Goal: Task Accomplishment & Management: Use online tool/utility

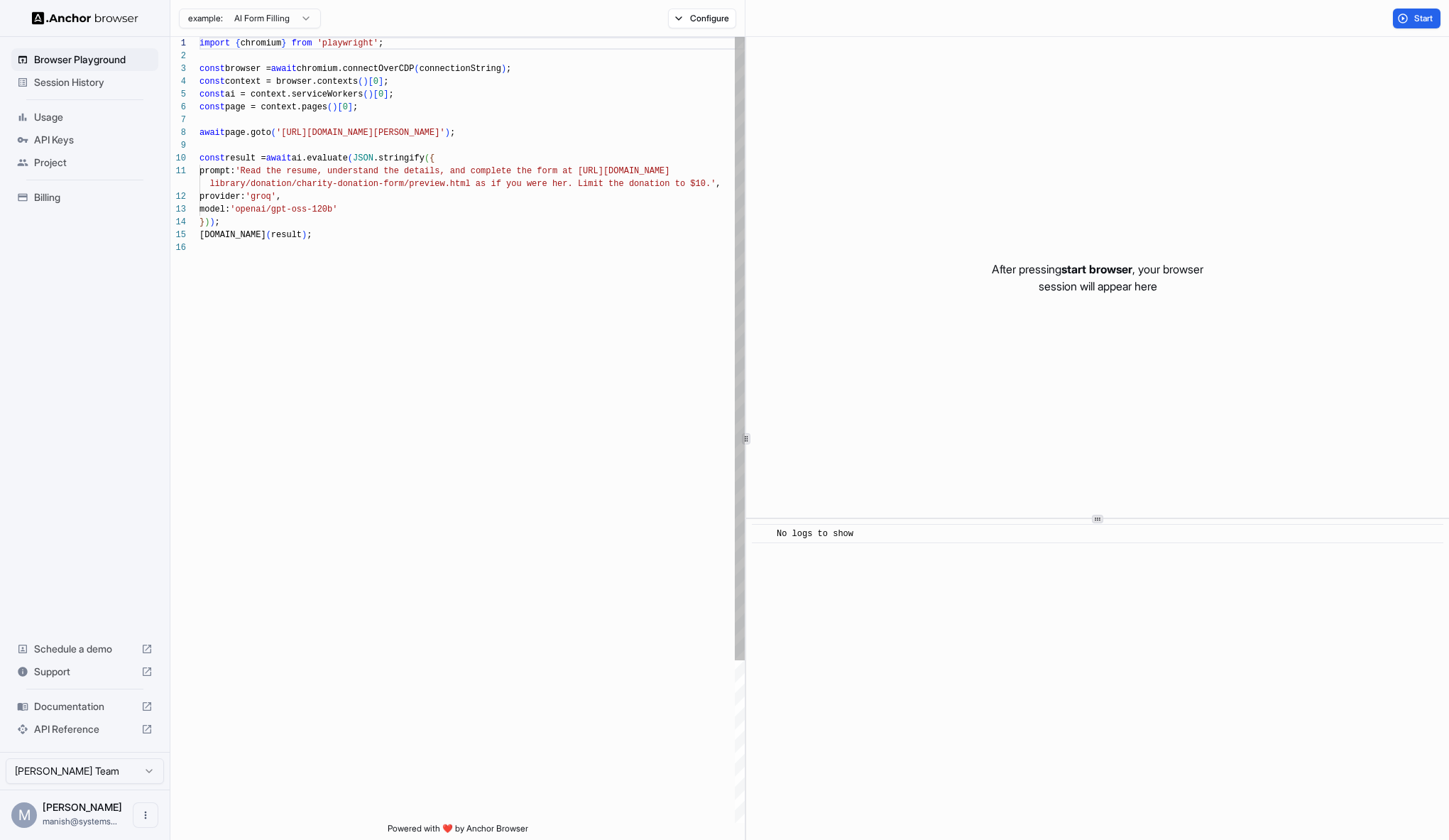
scroll to position [128, 0]
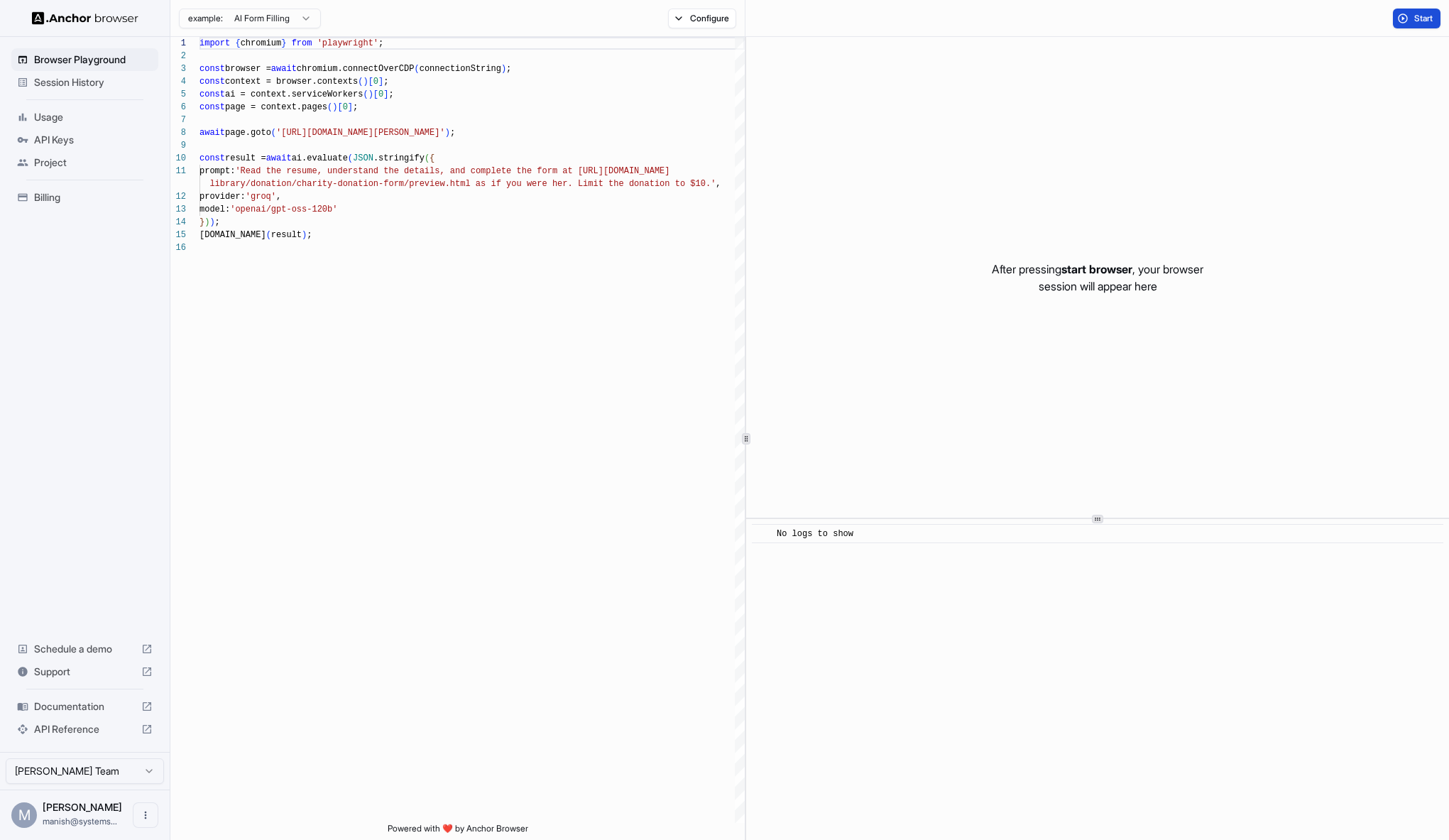
click at [1414, 13] on span "Start" at bounding box center [1424, 18] width 20 height 11
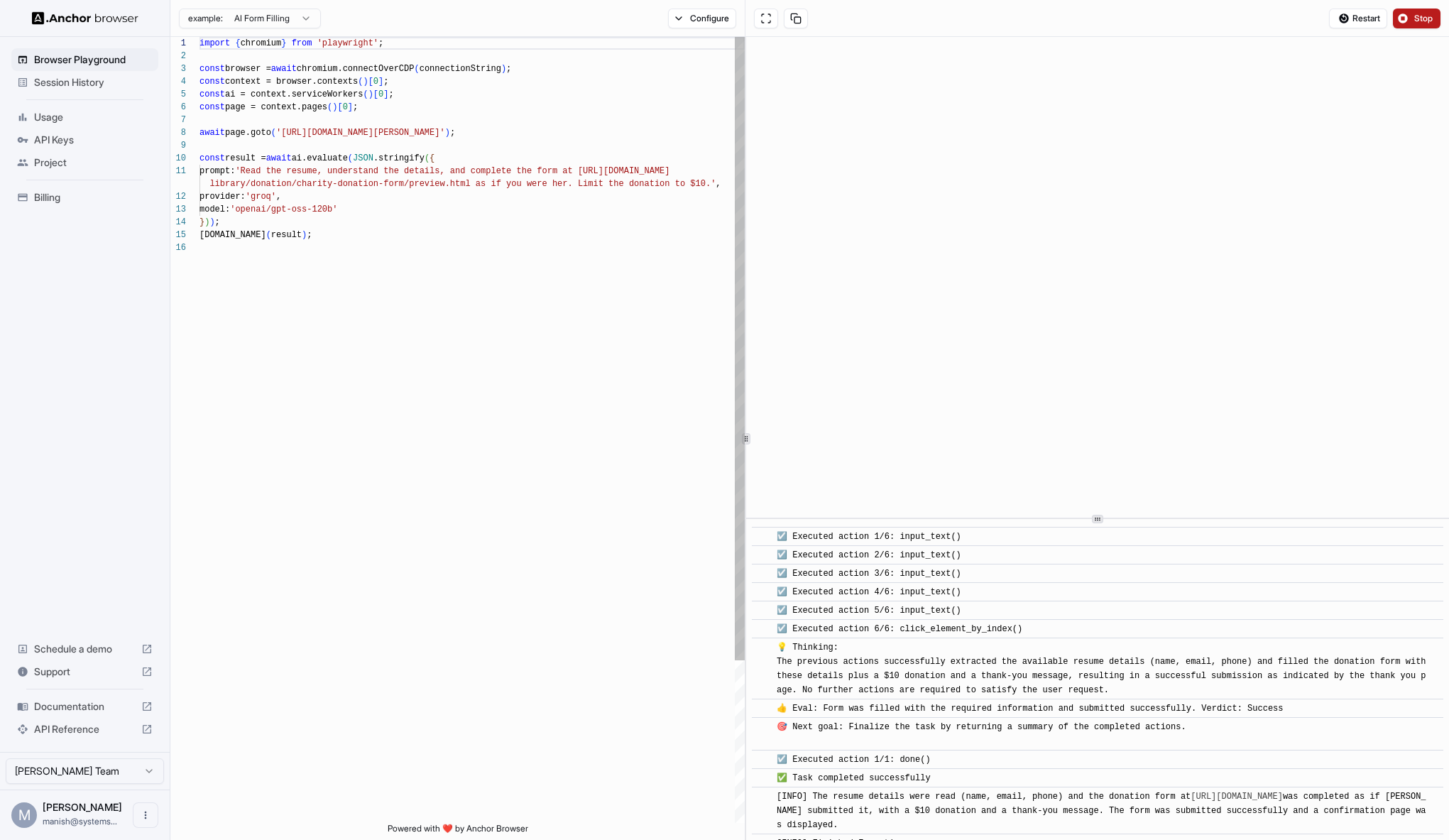
scroll to position [483, 0]
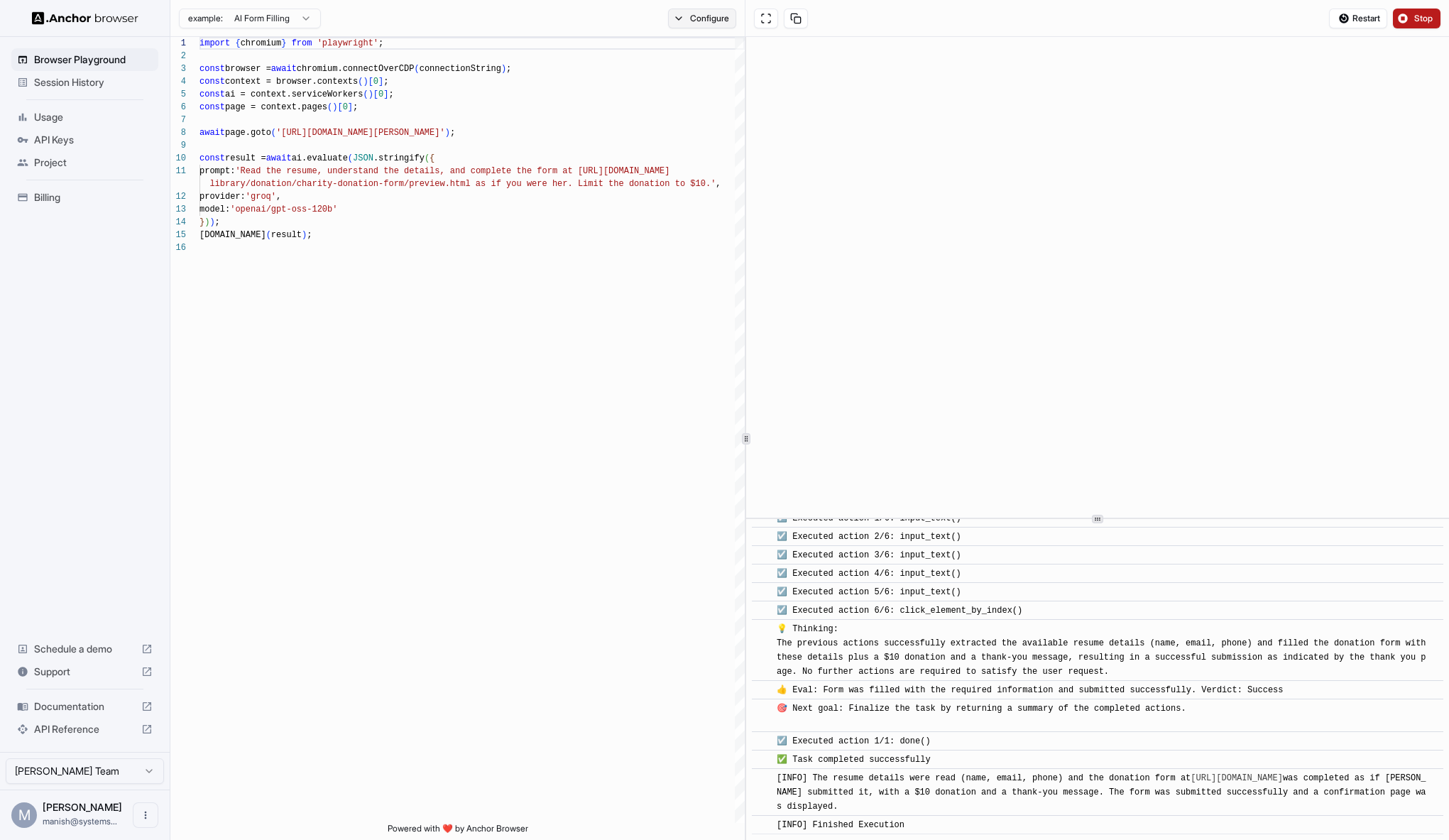
click at [677, 20] on button "Configure" at bounding box center [703, 19] width 69 height 20
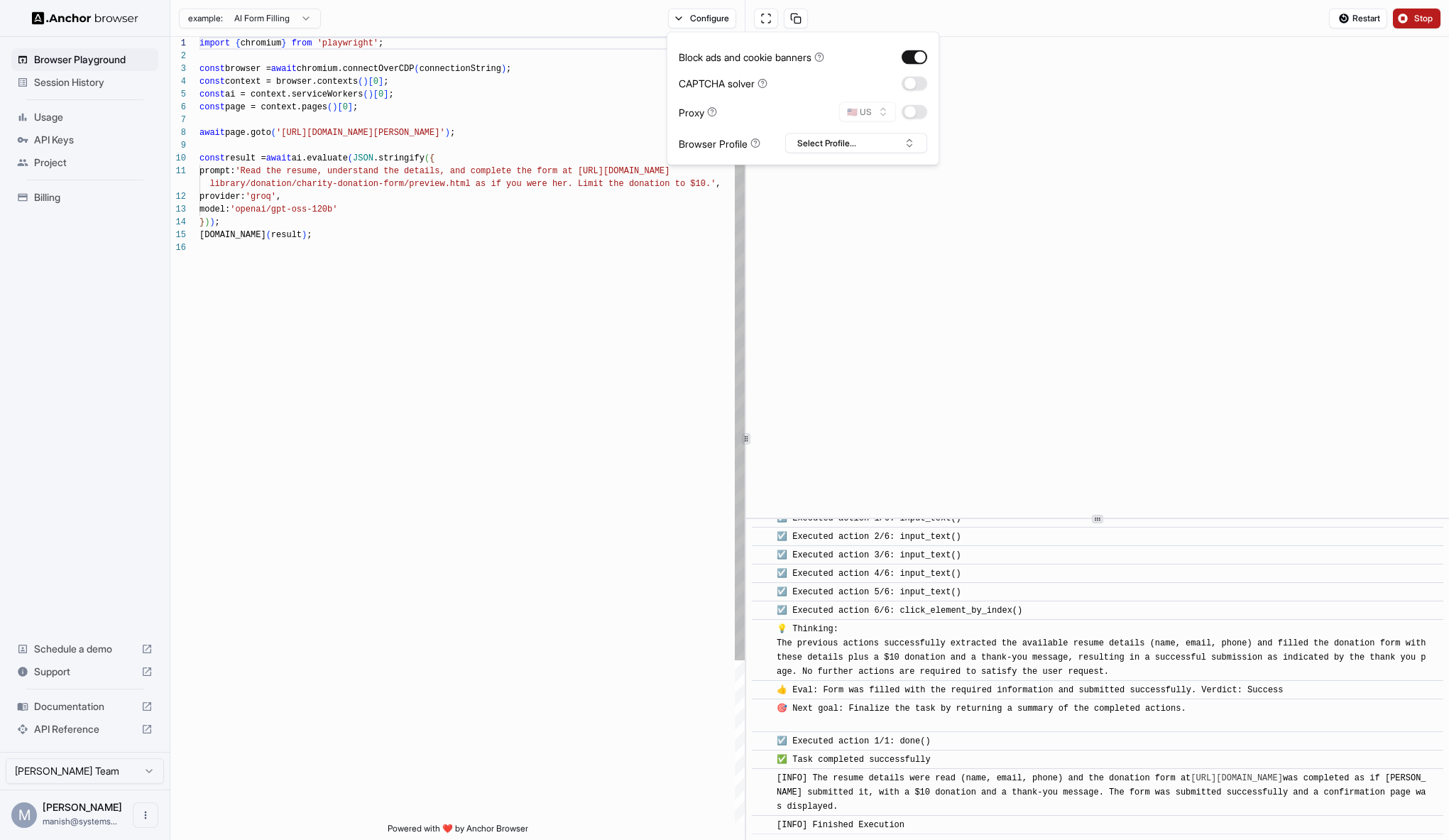
type textarea "**********"
click at [567, 353] on div "import { chromium } from 'playwright' ; const browser = await chromium.connectO…" at bounding box center [472, 531] width 545 height 990
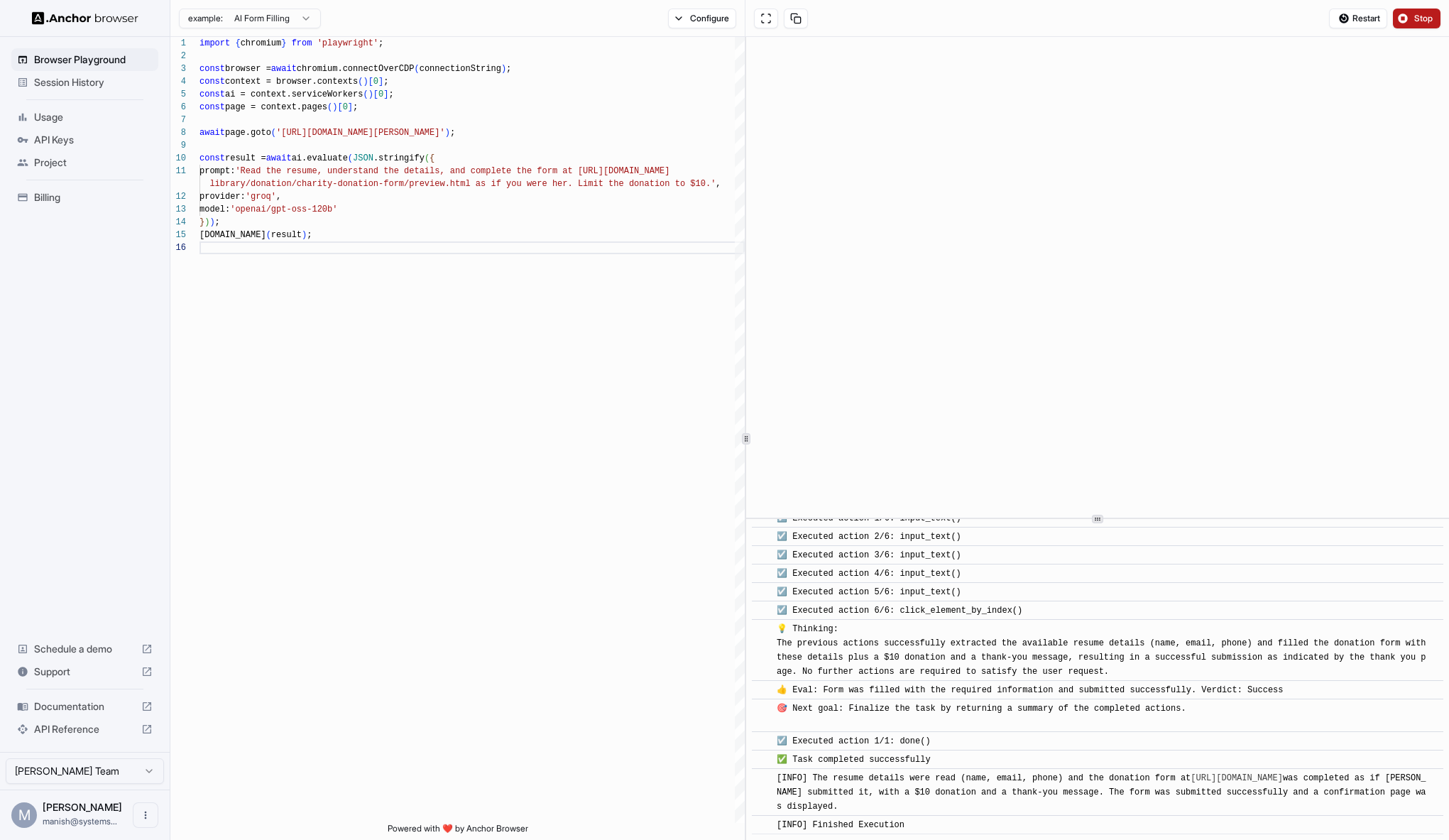
click at [59, 205] on div "Billing" at bounding box center [84, 197] width 147 height 23
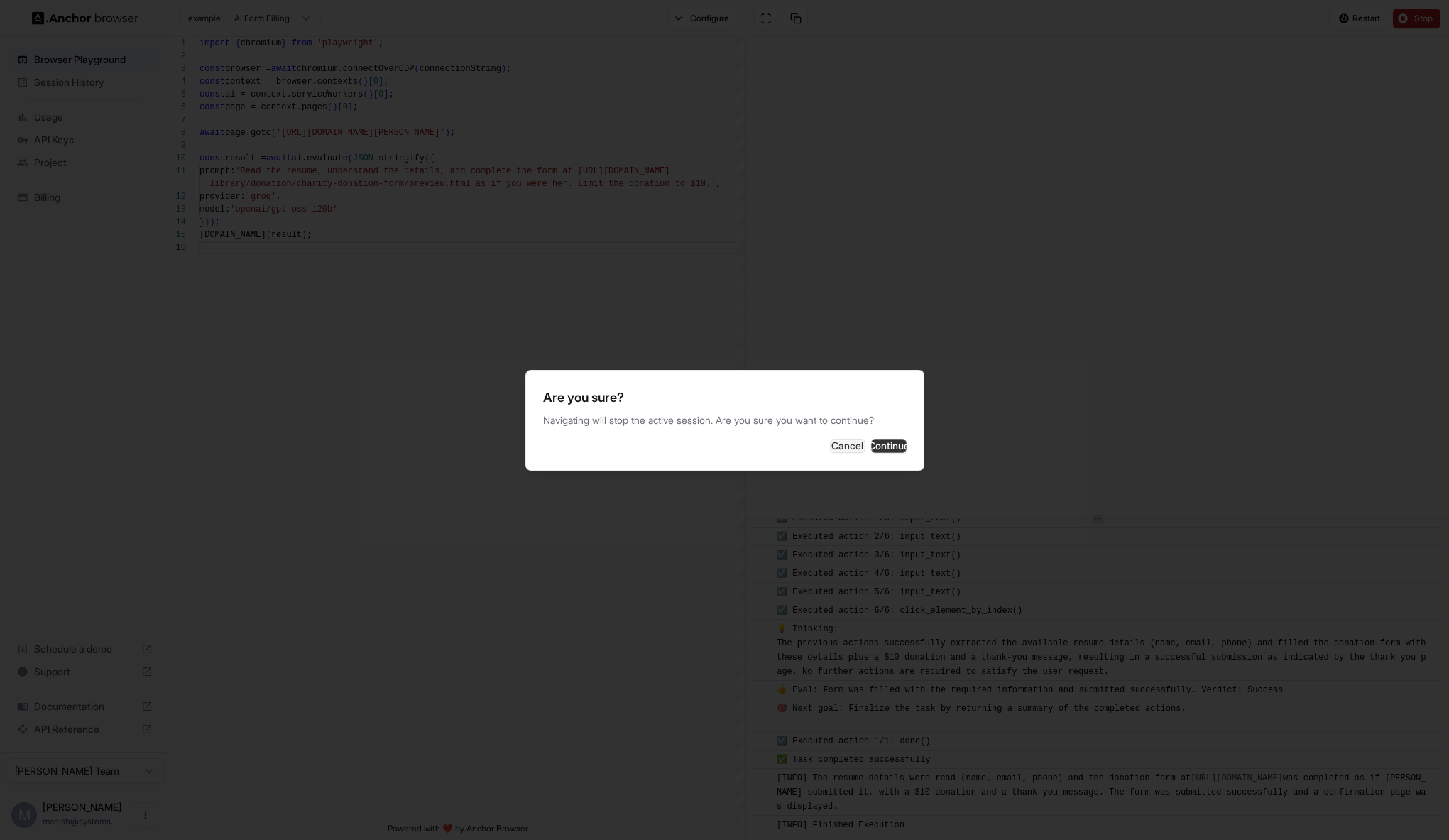
click at [876, 453] on button "Continue" at bounding box center [889, 445] width 36 height 14
